Goal: Information Seeking & Learning: Learn about a topic

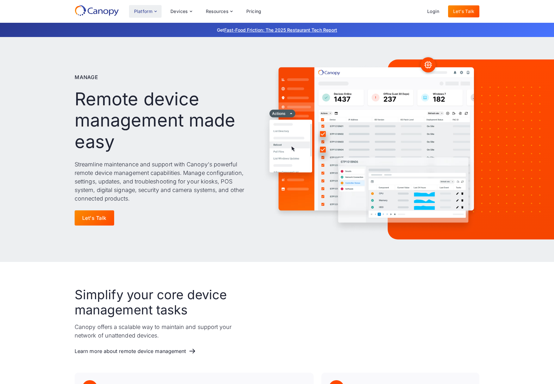
click at [157, 12] on icon at bounding box center [155, 11] width 5 height 5
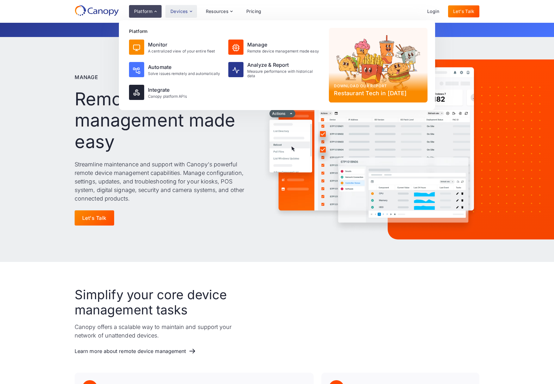
click at [194, 15] on div "Devices" at bounding box center [181, 11] width 32 height 13
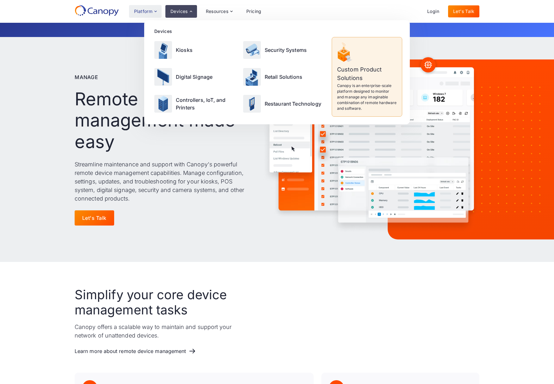
click at [147, 9] on div "Platform" at bounding box center [143, 11] width 18 height 4
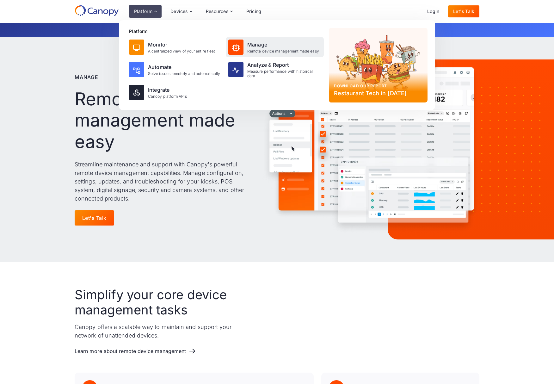
click at [247, 50] on div "Manage Remote device management made easy" at bounding box center [275, 47] width 98 height 20
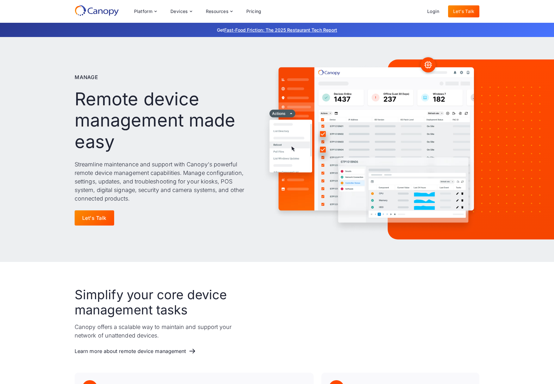
click at [430, 61] on img at bounding box center [428, 65] width 8 height 8
click at [488, 46] on div "Manage Remote device management made easy Streamline maintenance and support wi…" at bounding box center [277, 149] width 554 height 225
